Goal: Information Seeking & Learning: Understand process/instructions

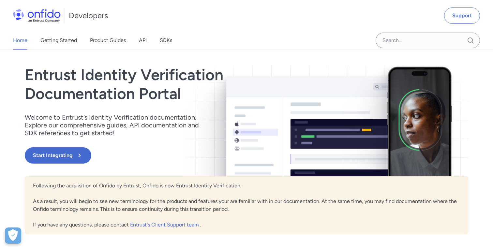
click at [104, 130] on p "Welcome to Entrust’s Identity Verification documentation. Explore our comprehen…" at bounding box center [116, 124] width 183 height 23
click at [102, 42] on link "Product Guides" at bounding box center [108, 40] width 36 height 18
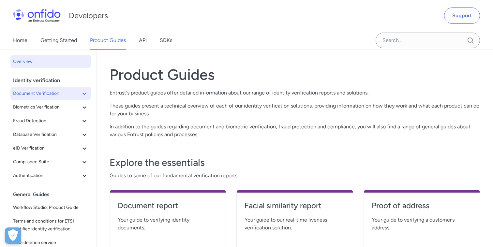
click at [90, 98] on button "Document Verification" at bounding box center [50, 93] width 81 height 13
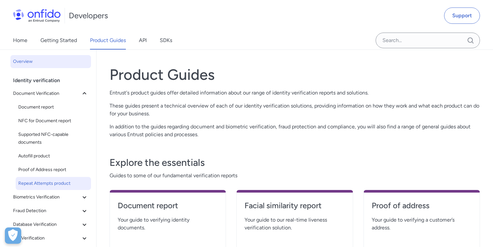
click at [47, 180] on span "Repeat Attempts product" at bounding box center [53, 184] width 70 height 8
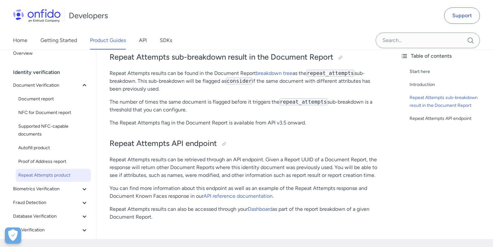
scroll to position [172, 0]
click at [178, 108] on p "The number of times the same document is flagged before it triggers the repeat_…" at bounding box center [246, 106] width 273 height 16
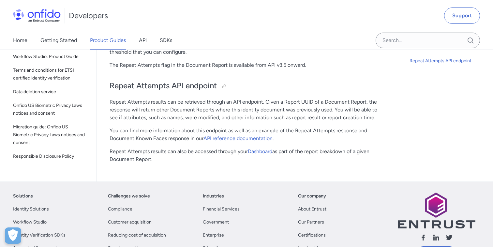
scroll to position [175, 0]
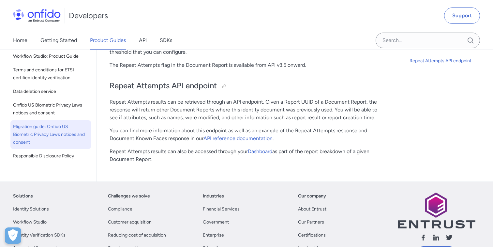
click at [51, 131] on span "Migration guide: Onfido US Biometric Privacy Laws notices and consent" at bounding box center [50, 134] width 75 height 23
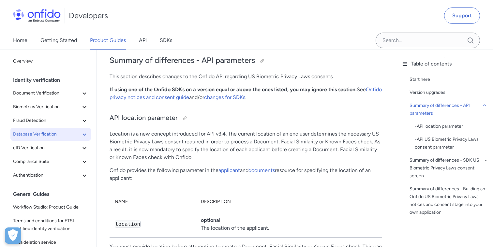
scroll to position [392, 0]
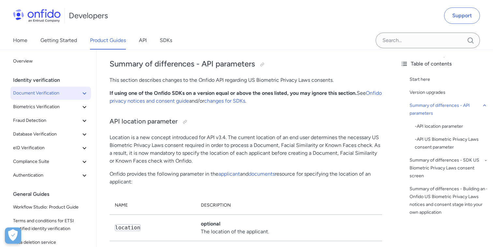
click at [87, 96] on icon at bounding box center [85, 93] width 8 height 8
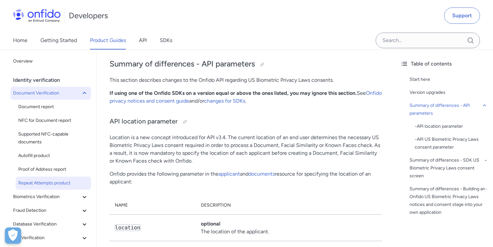
click at [56, 185] on span "Repeat Attempts product" at bounding box center [53, 183] width 70 height 8
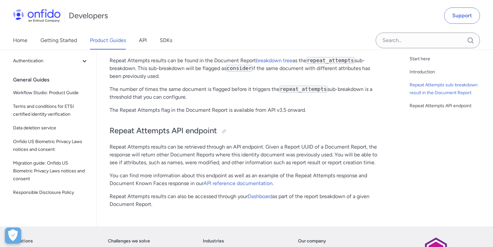
scroll to position [187, 0]
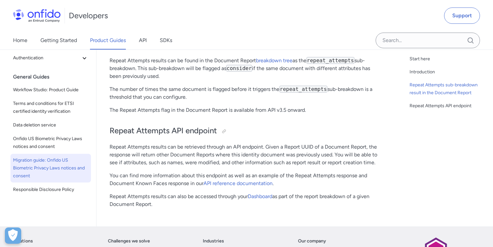
click at [55, 155] on link "Migration guide: Onfido US Biometric Privacy Laws notices and consent" at bounding box center [50, 168] width 81 height 29
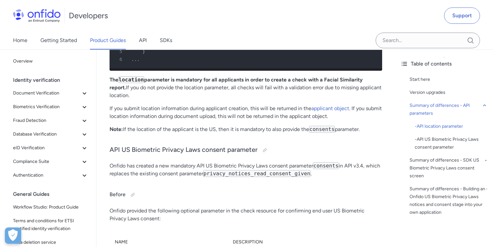
scroll to position [695, 0]
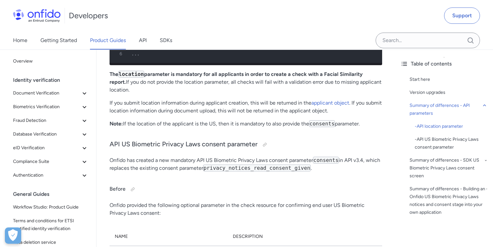
click at [232, 170] on code "privacy_notices_read_consent_given" at bounding box center [257, 168] width 108 height 7
click at [231, 168] on code "privacy_notices_read_consent_given" at bounding box center [257, 168] width 108 height 7
copy code "privacy_notices_read_consent_given"
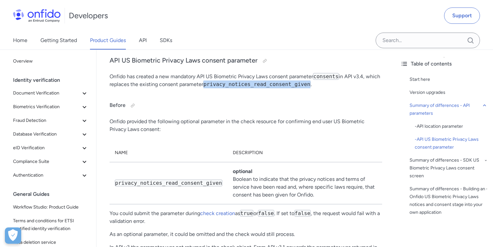
scroll to position [779, 0]
click at [265, 60] on div at bounding box center [264, 60] width 5 height 5
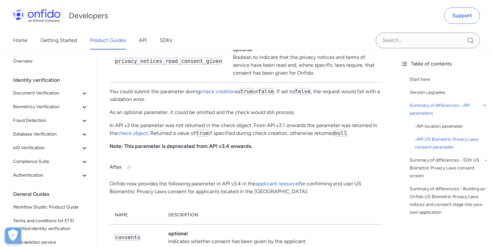
scroll to position [899, 0]
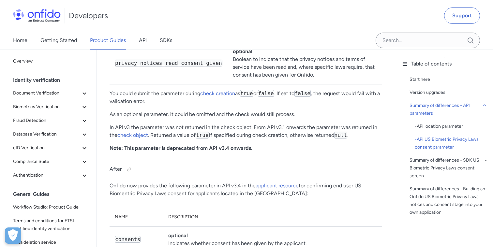
click at [113, 147] on strong "Note: This parameter is deprecated from API v3.4 onwards." at bounding box center [181, 148] width 143 height 6
click at [242, 149] on strong "Note: This parameter is deprecated from API v3.4 onwards." at bounding box center [181, 148] width 143 height 6
copy strong "Note: This parameter is deprecated from API v3.4 onwards."
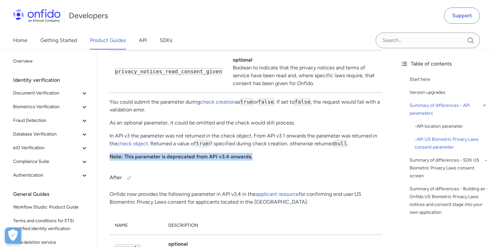
scroll to position [891, 0]
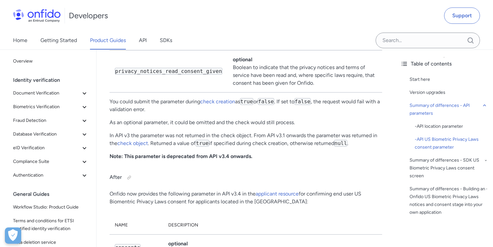
click at [124, 72] on code "privacy_notices_read_consent_given" at bounding box center [169, 71] width 108 height 7
copy code "privacy_notices_read_consent_given"
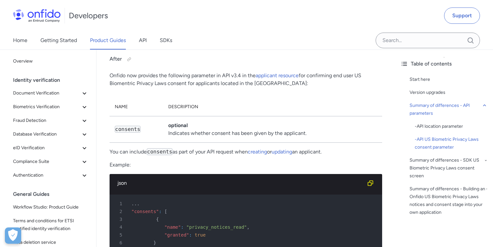
scroll to position [1010, 0]
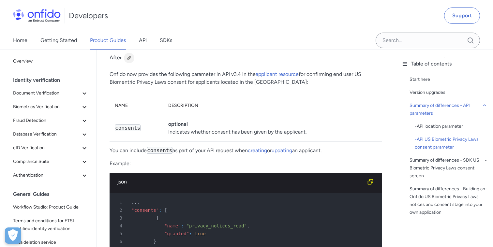
click at [128, 57] on div at bounding box center [129, 57] width 5 height 5
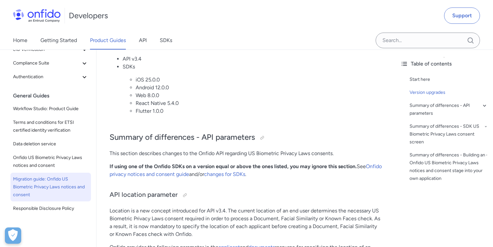
scroll to position [321, 0]
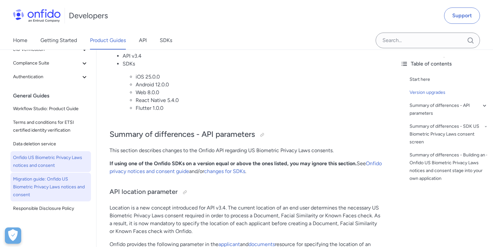
click at [36, 159] on span "Onfido US Biometric Privacy Laws notices and consent" at bounding box center [50, 162] width 75 height 16
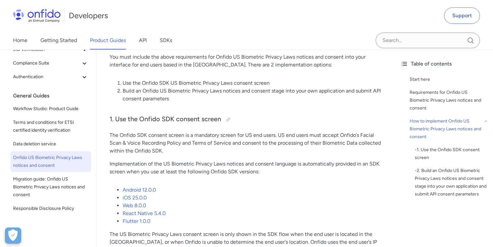
scroll to position [526, 0]
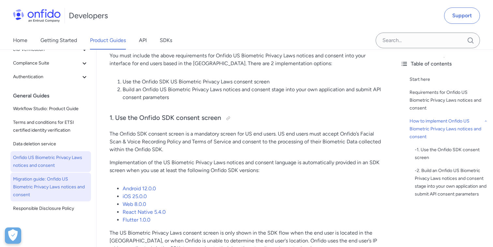
click at [53, 182] on span "Migration guide: Onfido US Biometric Privacy Laws notices and consent" at bounding box center [50, 186] width 75 height 23
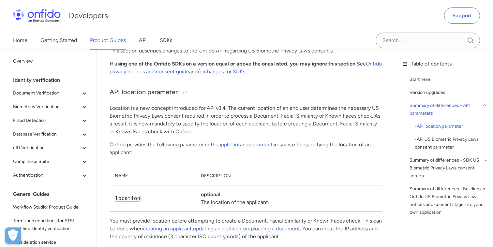
scroll to position [416, 0]
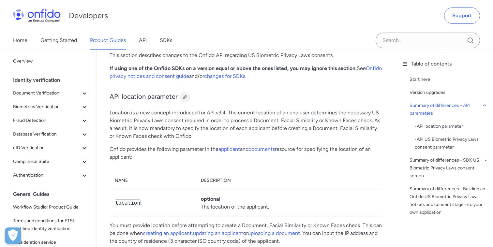
click at [184, 98] on div at bounding box center [184, 97] width 5 height 5
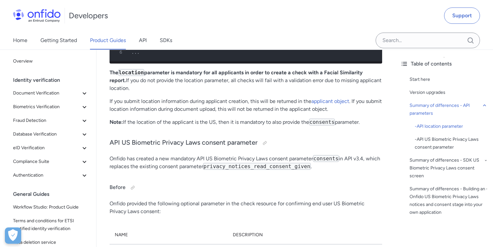
scroll to position [697, 0]
click at [115, 121] on strong "Note:" at bounding box center [116, 122] width 13 height 6
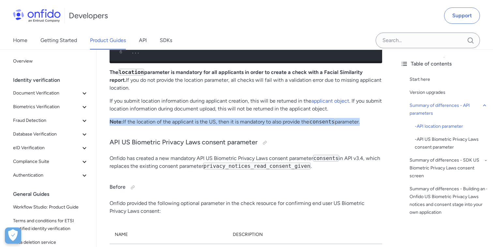
click at [356, 122] on p "Note: If the location of the applicant is the US, then it is mandatory to also …" at bounding box center [246, 122] width 273 height 8
copy p "Note: If the location of the applicant is the US, then it is mandatory to also …"
click at [201, 110] on p "If you submit location information during applicant creation, this will be retu…" at bounding box center [246, 105] width 273 height 16
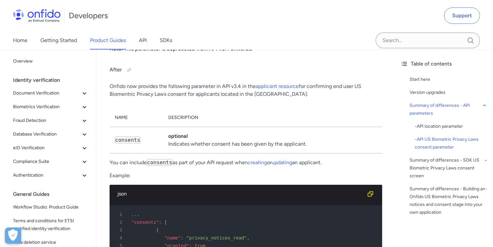
scroll to position [982, 0]
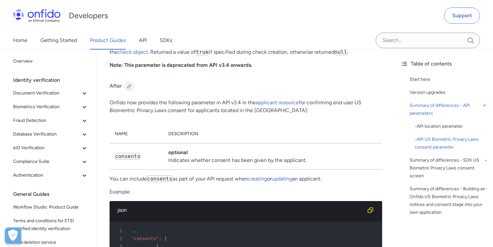
click at [129, 86] on div at bounding box center [129, 86] width 5 height 5
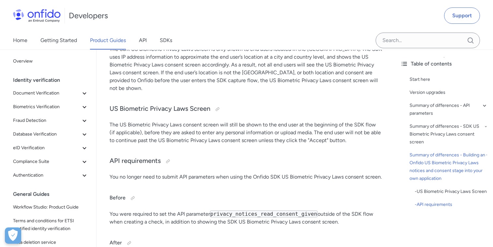
scroll to position [1874, 0]
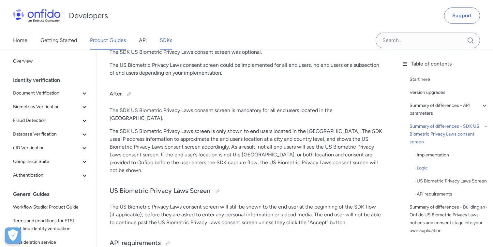
click at [163, 41] on link "SDKs" at bounding box center [166, 40] width 12 height 18
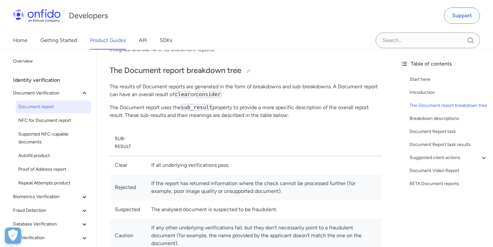
scroll to position [2603, 0]
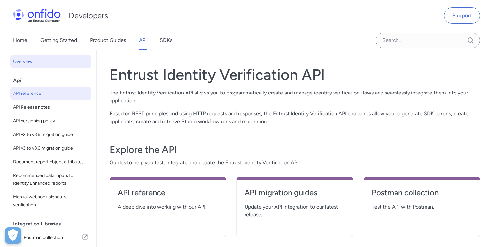
click at [29, 93] on span "API reference" at bounding box center [50, 94] width 75 height 8
select select "http"
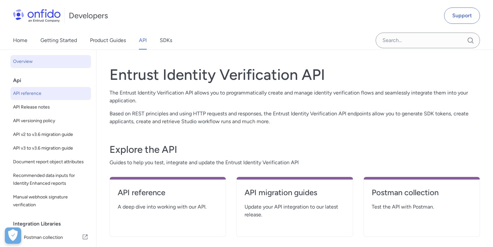
select select "http"
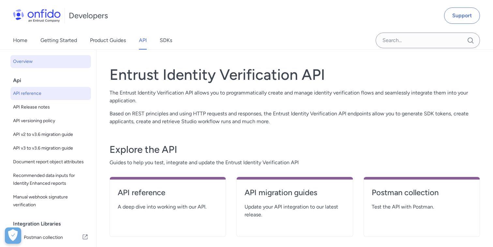
select select "http"
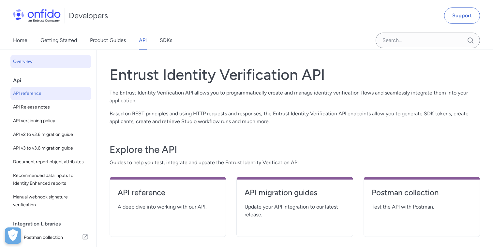
select select "http"
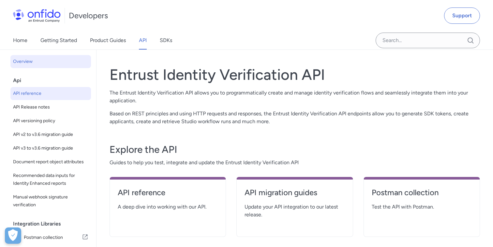
select select "http"
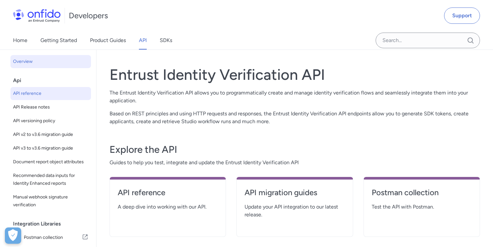
select select "http"
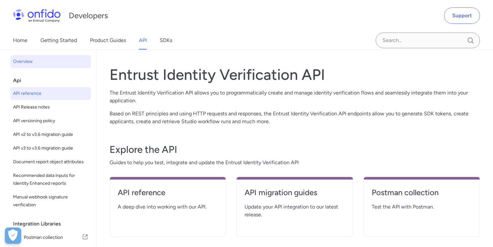
select select "http"
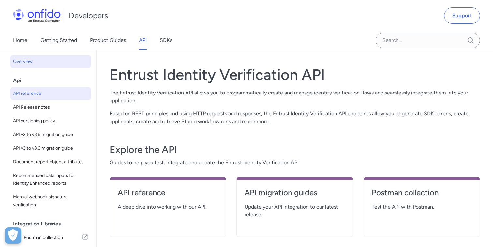
select select "http"
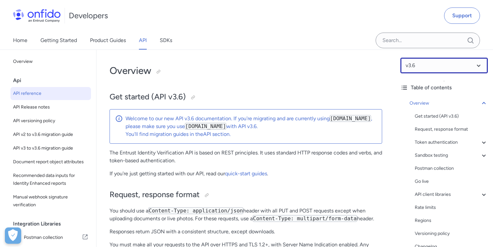
click at [478, 65] on select at bounding box center [443, 66] width 87 height 16
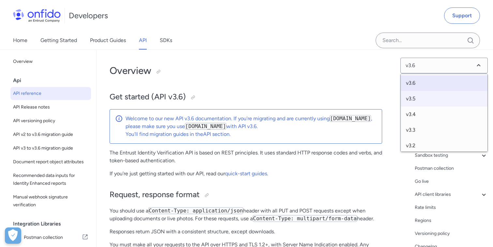
click at [415, 99] on span "v3.5" at bounding box center [444, 99] width 87 height 16
select select "3.5.0"
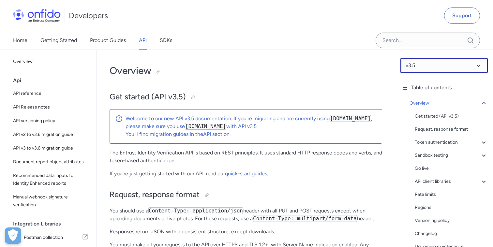
click at [430, 68] on select at bounding box center [443, 66] width 87 height 16
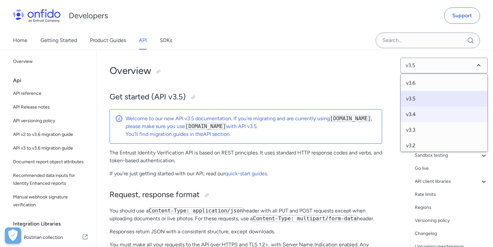
click at [413, 116] on span "v3.4" at bounding box center [444, 115] width 87 height 16
select select "3.4.0"
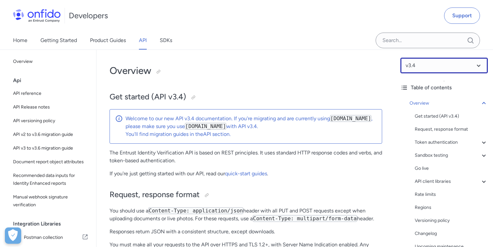
click at [415, 68] on select at bounding box center [443, 66] width 87 height 16
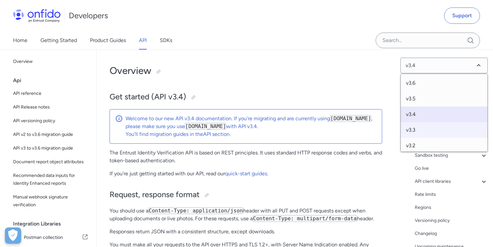
click at [415, 128] on span "v3.3" at bounding box center [444, 130] width 87 height 16
select select "3.3.0"
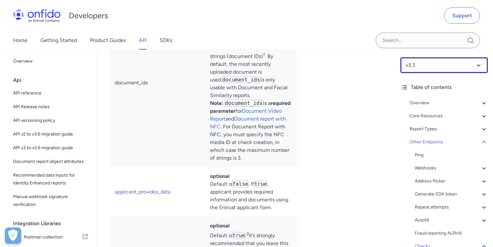
click at [474, 70] on select at bounding box center [443, 65] width 87 height 16
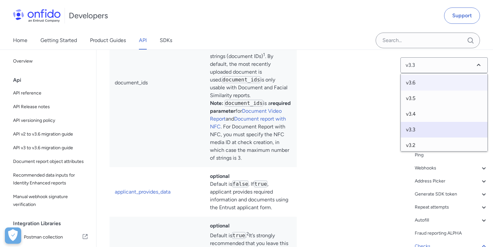
click at [416, 84] on span "v3.6" at bounding box center [444, 83] width 87 height 16
select select "3.6.0"
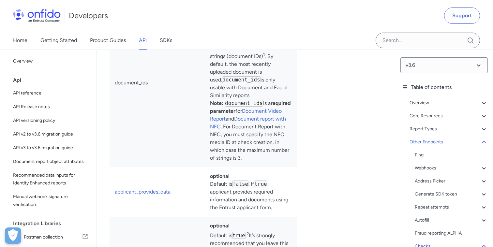
select select "http"
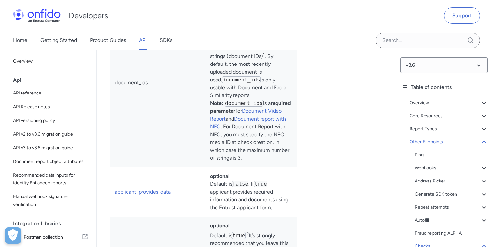
select select "http"
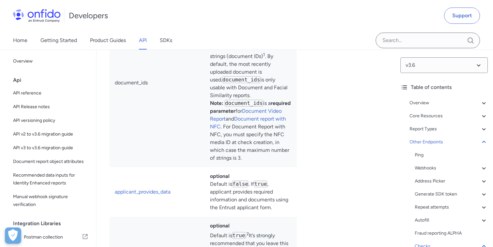
select select "http"
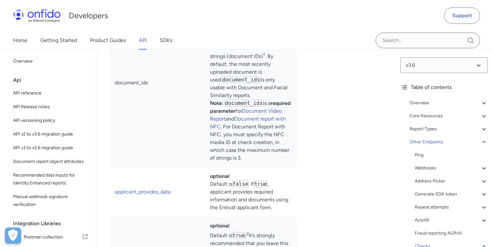
select select "http"
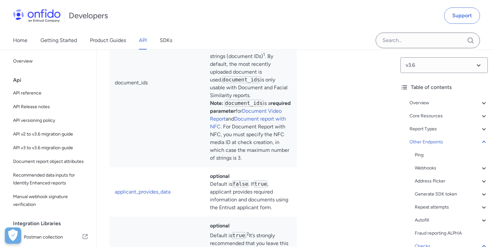
select select "http"
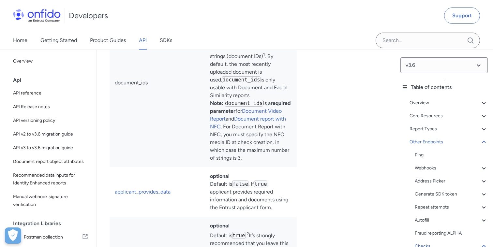
select select "http"
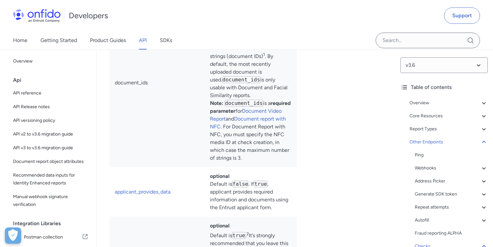
select select "http"
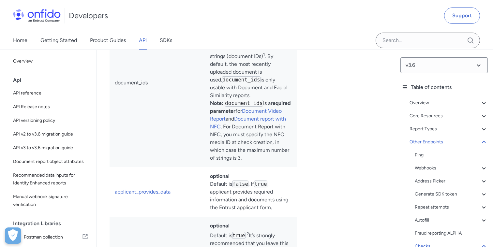
select select "http"
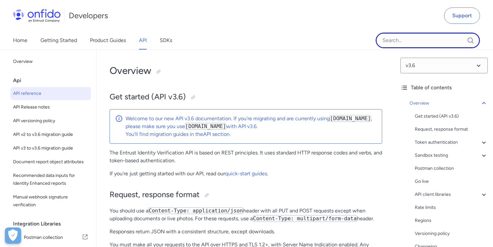
click at [397, 45] on input "Onfido search input field" at bounding box center [428, 41] width 104 height 16
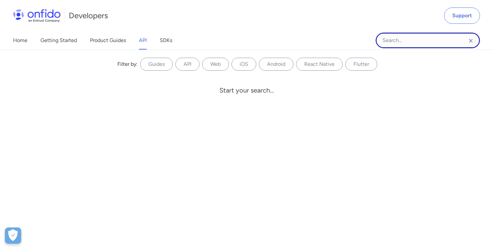
click at [394, 42] on input "Onfido search input field" at bounding box center [428, 41] width 104 height 16
click at [471, 42] on icon "Clear search field button" at bounding box center [471, 41] width 8 height 8
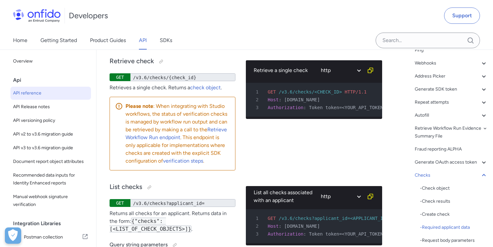
scroll to position [105, 0]
click at [430, 215] on div "- Create check" at bounding box center [454, 214] width 68 height 8
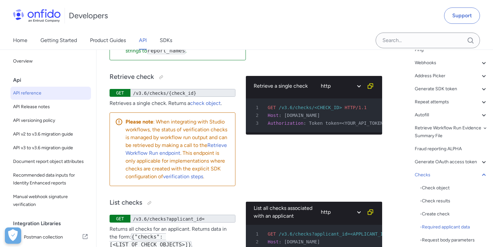
scroll to position [71074, 0]
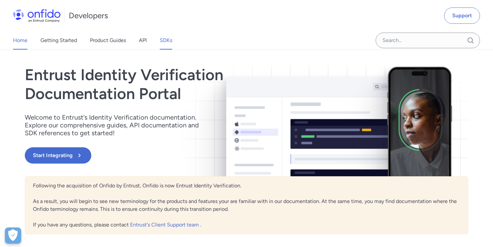
click at [169, 40] on link "SDKs" at bounding box center [166, 40] width 12 height 18
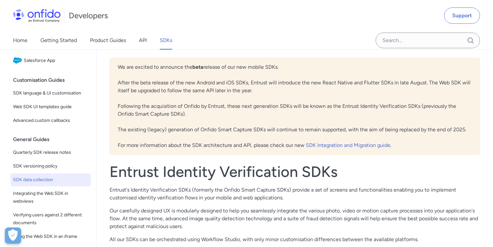
scroll to position [152, 0]
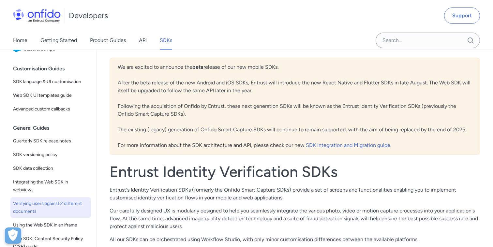
click at [59, 203] on span "Verifying users against 2 different documents" at bounding box center [50, 208] width 75 height 16
